Goal: Check status: Check status

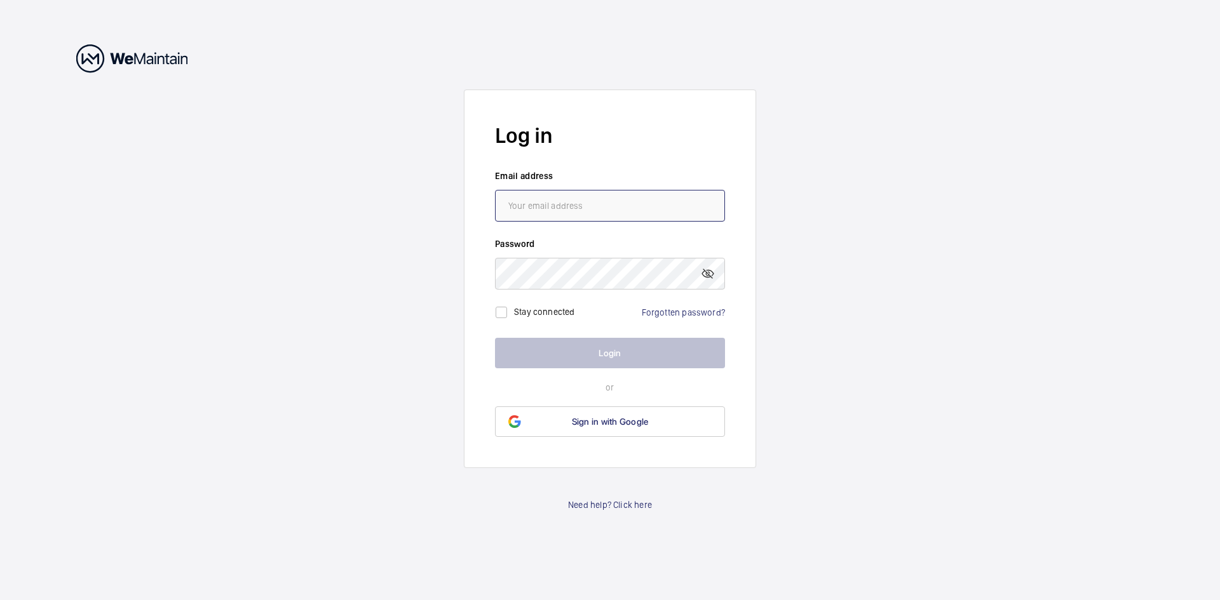
type input "[EMAIL_ADDRESS][DOMAIN_NAME]"
click at [576, 361] on button "Login" at bounding box center [610, 353] width 230 height 30
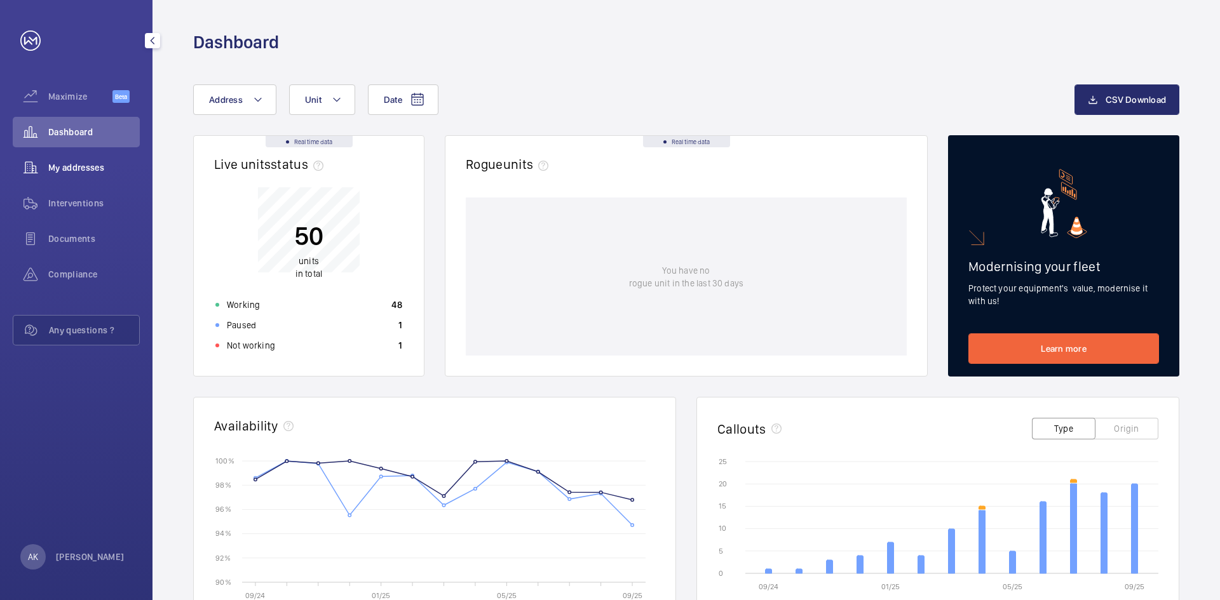
click at [76, 166] on span "My addresses" at bounding box center [93, 167] width 91 height 13
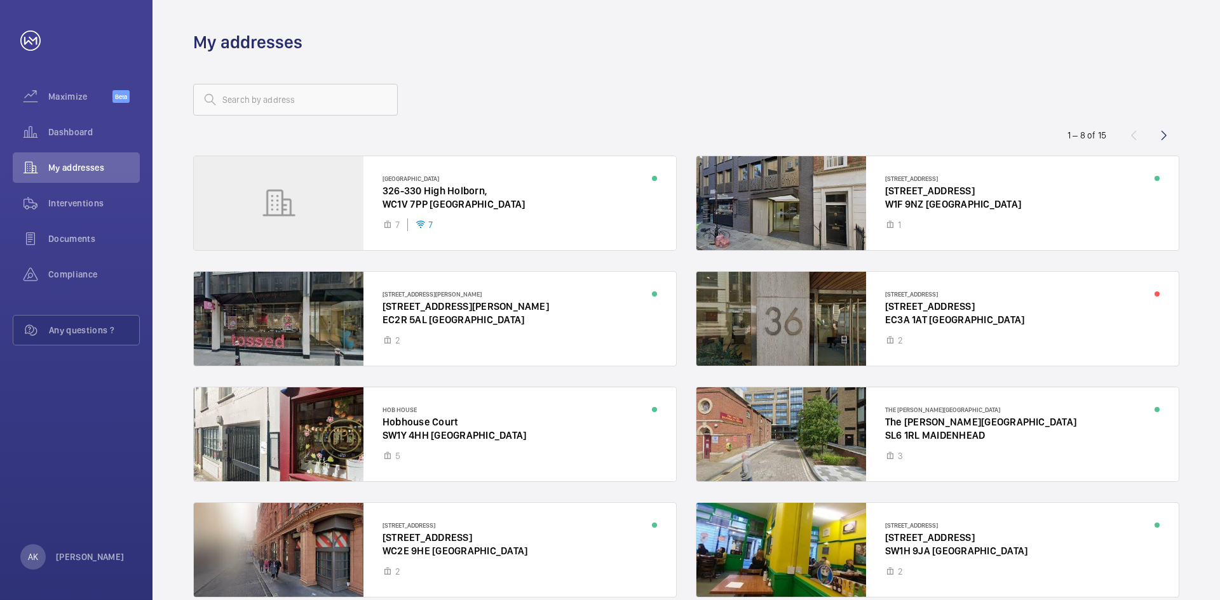
scroll to position [61, 0]
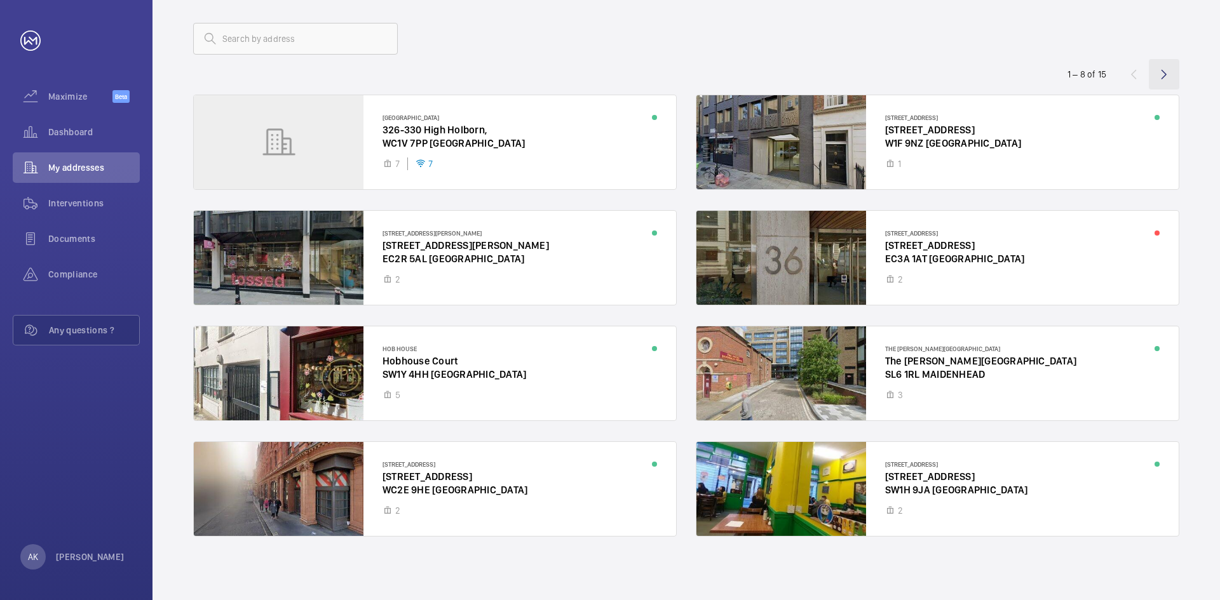
click at [1161, 72] on wm-front-icon-button at bounding box center [1164, 74] width 30 height 30
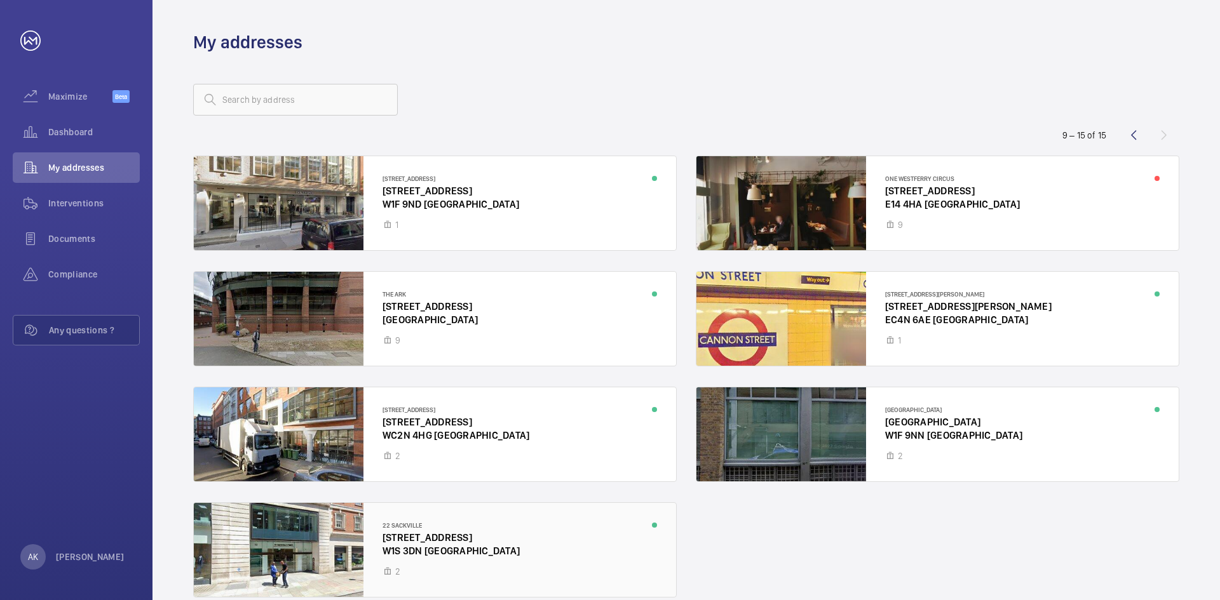
click at [334, 536] on div at bounding box center [435, 550] width 482 height 94
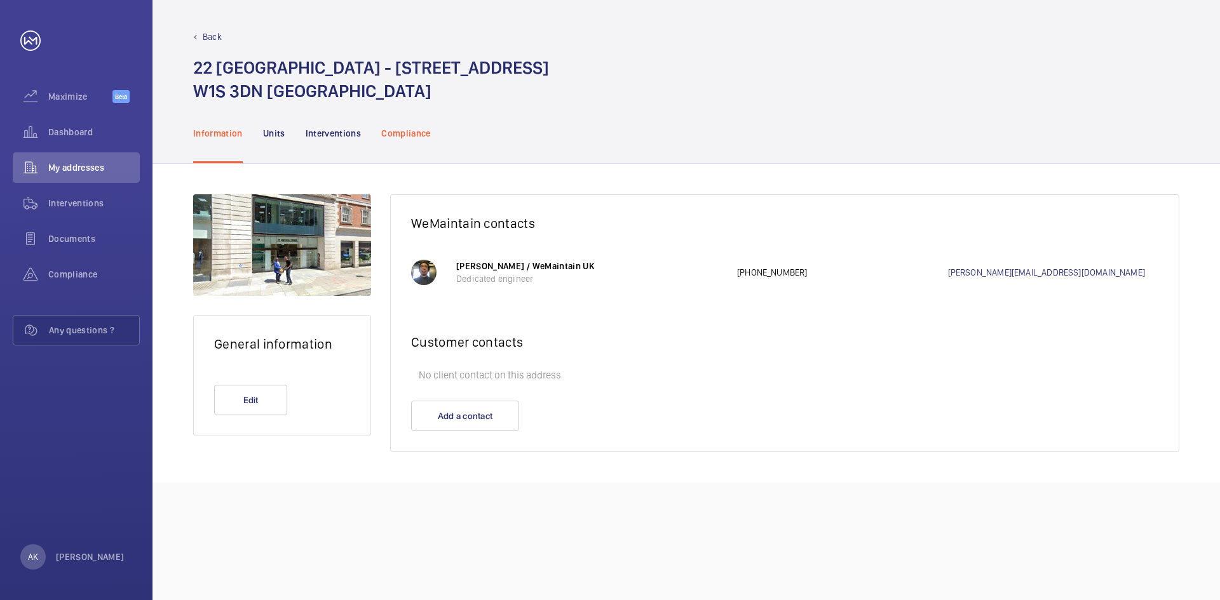
click at [400, 131] on p "Compliance" at bounding box center [406, 133] width 50 height 13
